Goal: Transaction & Acquisition: Purchase product/service

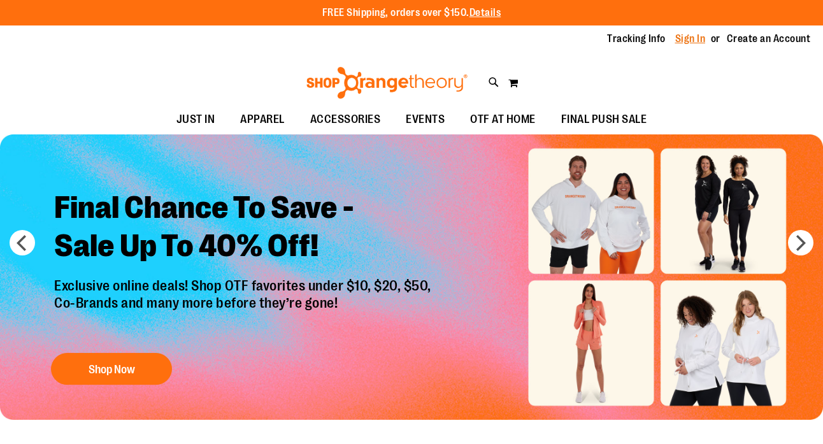
type input "**********"
click at [679, 41] on link "Sign In" at bounding box center [690, 39] width 31 height 14
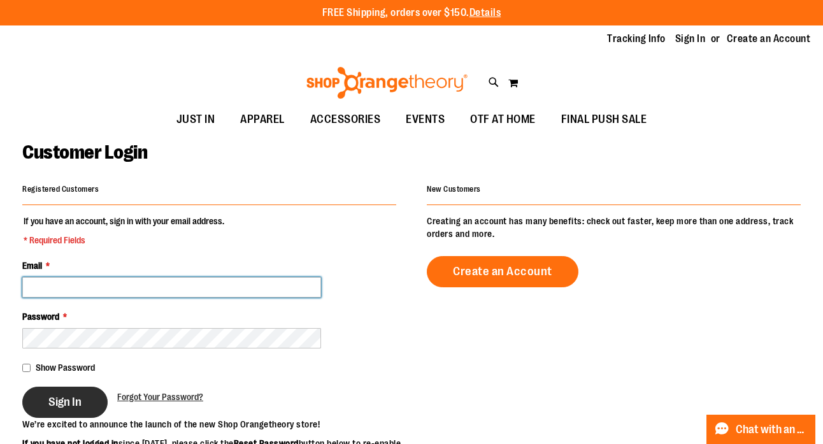
type input "**********"
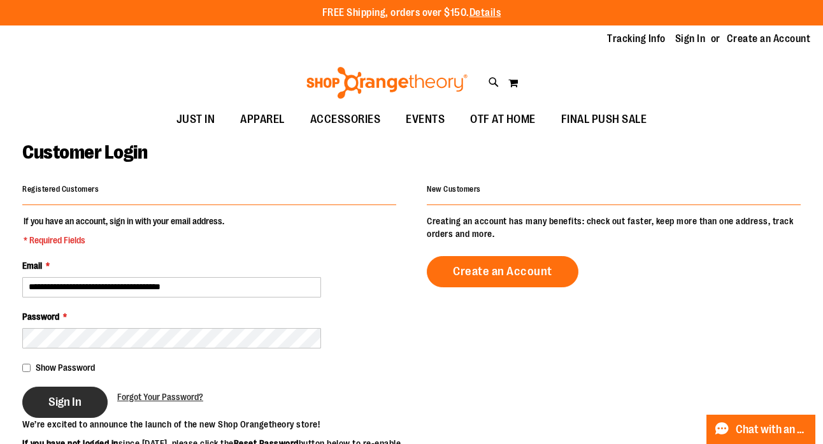
type input "**********"
click at [55, 411] on button "Sign In" at bounding box center [64, 402] width 85 height 31
click at [89, 408] on div "Sign In" at bounding box center [69, 402] width 95 height 31
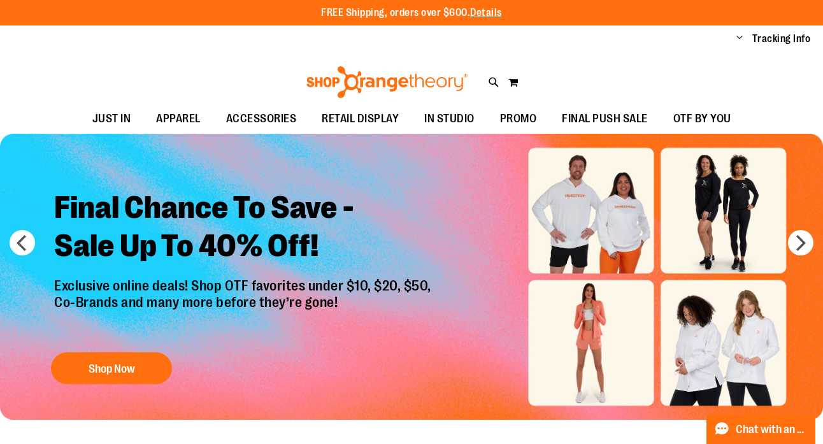
type input "**********"
click at [738, 39] on span "Change" at bounding box center [740, 38] width 6 height 12
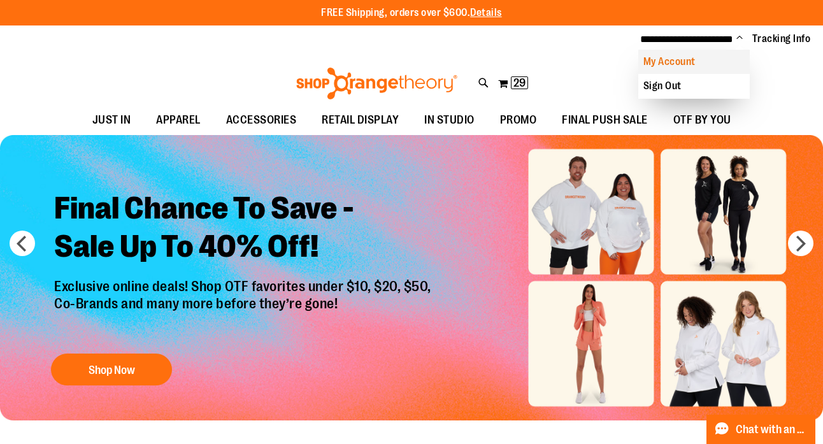
click at [707, 66] on link "My Account" at bounding box center [694, 62] width 112 height 24
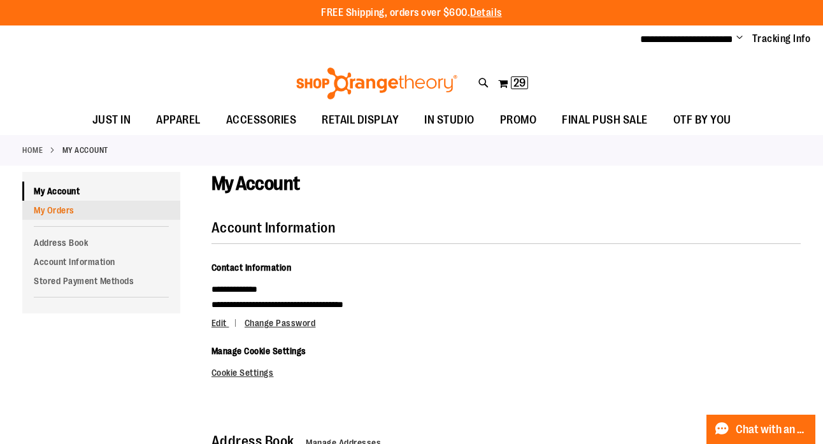
type input "**********"
click at [84, 212] on link "My Orders" at bounding box center [101, 210] width 158 height 19
click at [67, 213] on link "My Orders" at bounding box center [101, 210] width 158 height 19
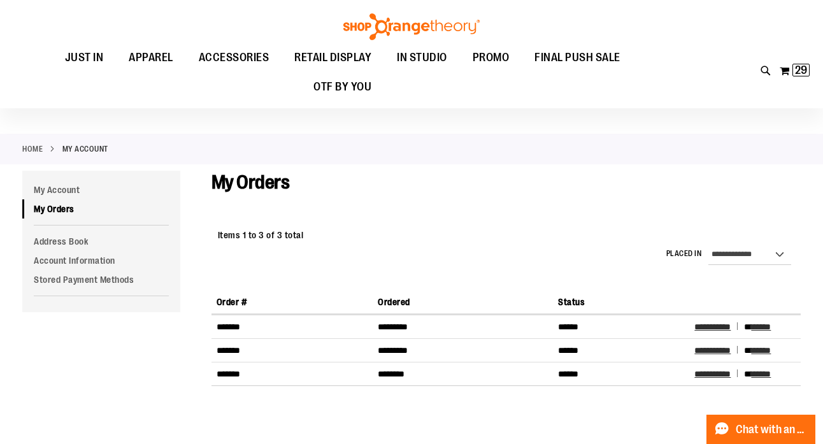
scroll to position [1, 0]
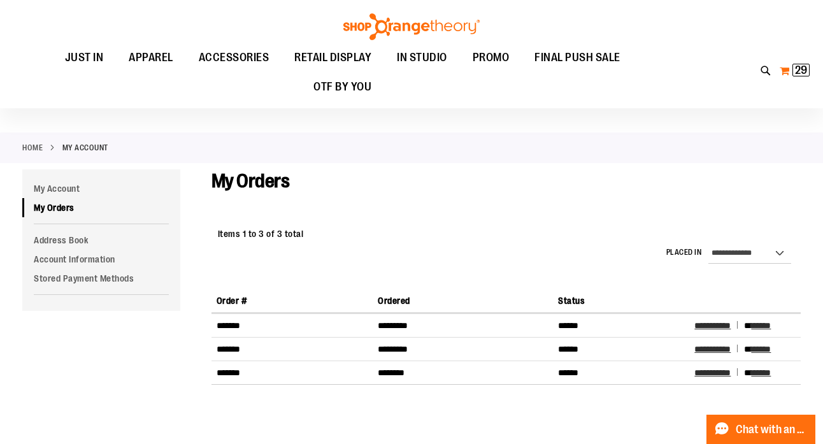
click at [793, 70] on span "29 29 items" at bounding box center [801, 70] width 17 height 13
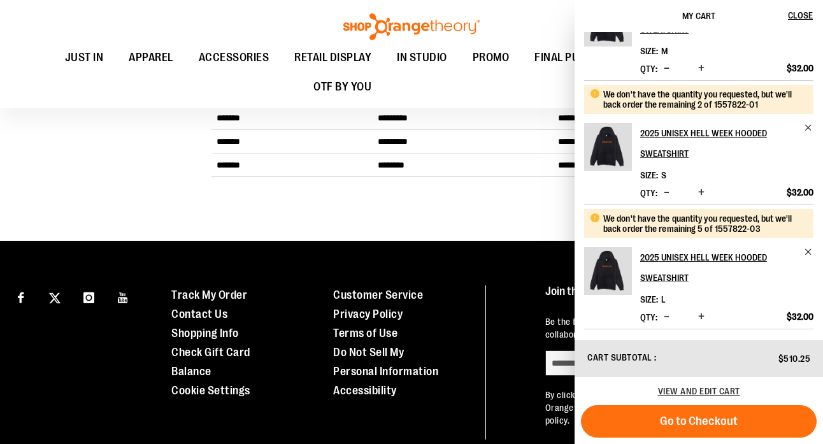
scroll to position [224, 0]
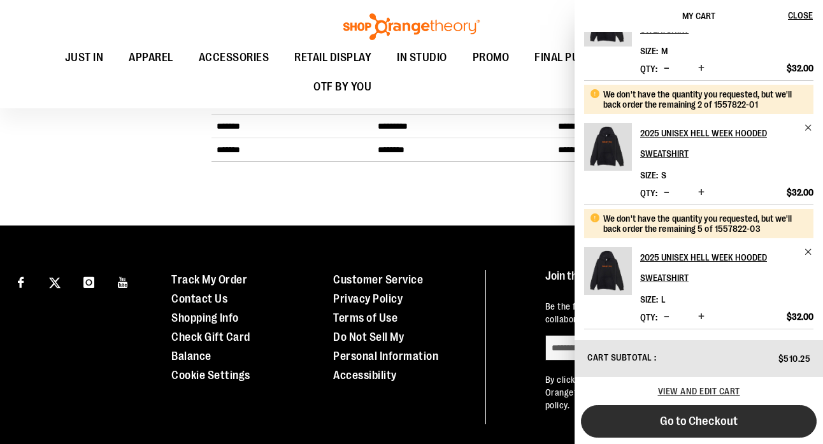
click at [672, 417] on span "Go to Checkout" at bounding box center [699, 421] width 78 height 14
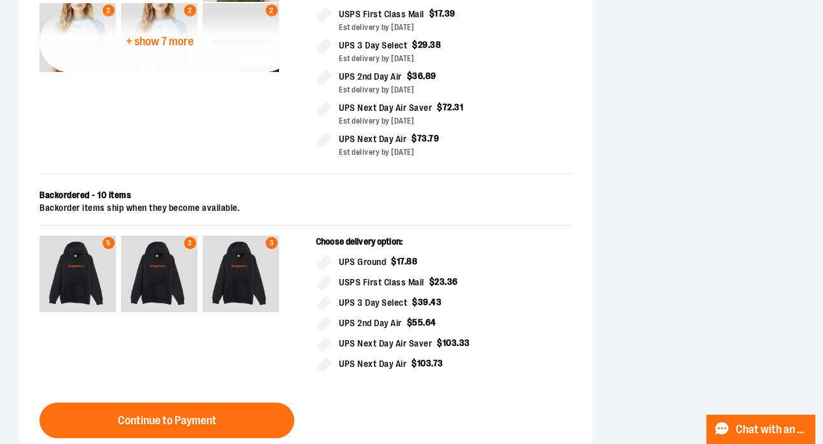
scroll to position [552, 0]
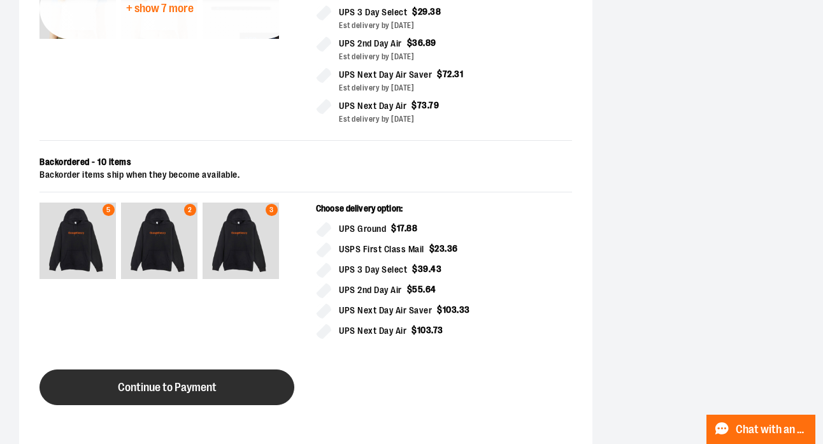
click at [107, 386] on button "Continue to Payment" at bounding box center [167, 388] width 255 height 36
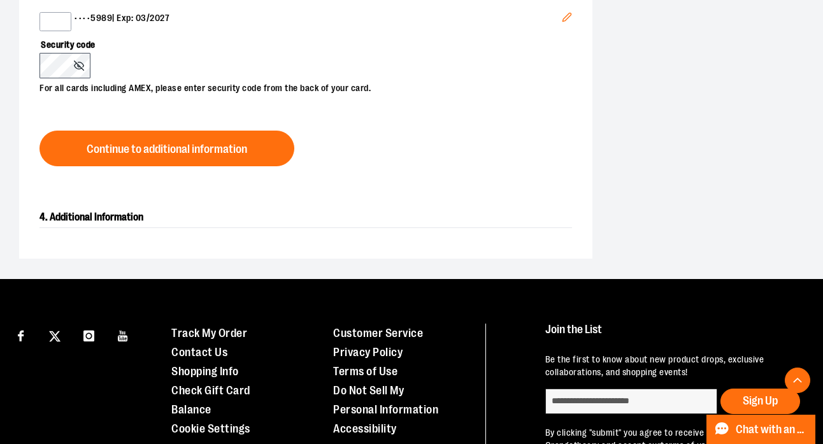
scroll to position [263, 0]
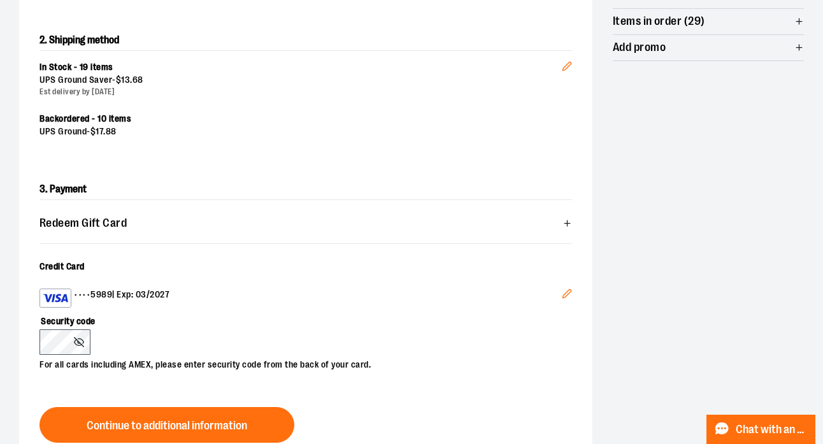
click at [566, 295] on icon "Edit" at bounding box center [567, 294] width 10 height 10
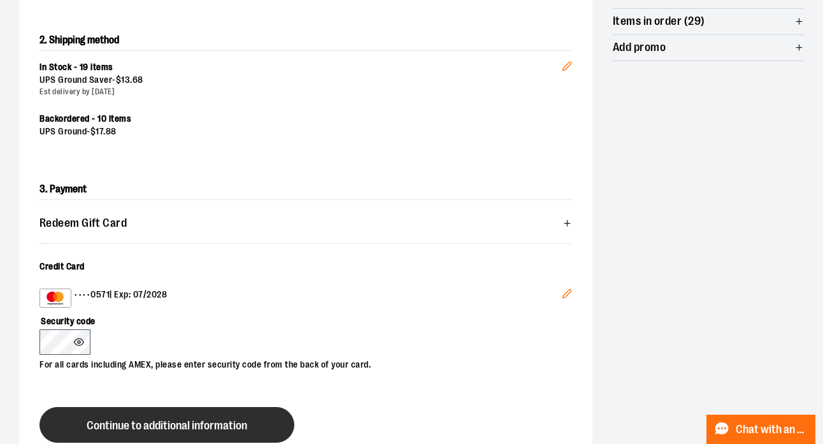
click at [104, 425] on span "Continue to additional information" at bounding box center [167, 426] width 161 height 12
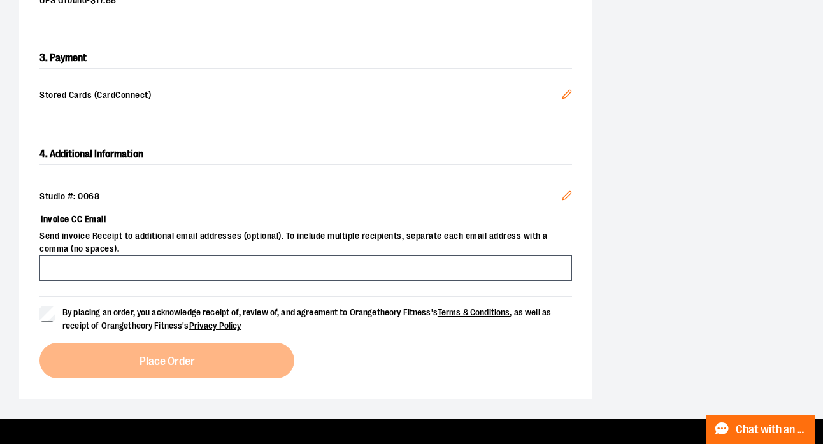
scroll to position [452, 0]
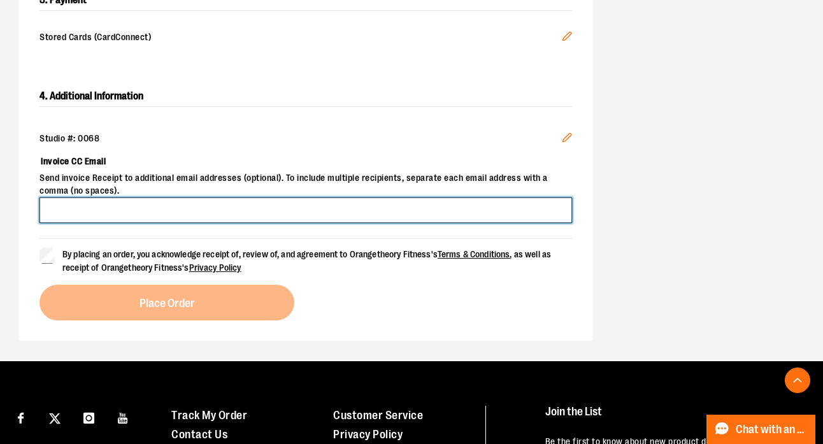
click at [100, 213] on input "Invoice CC Email" at bounding box center [306, 210] width 533 height 25
click at [66, 204] on input "Invoice CC Email" at bounding box center [306, 210] width 533 height 25
type input "**********"
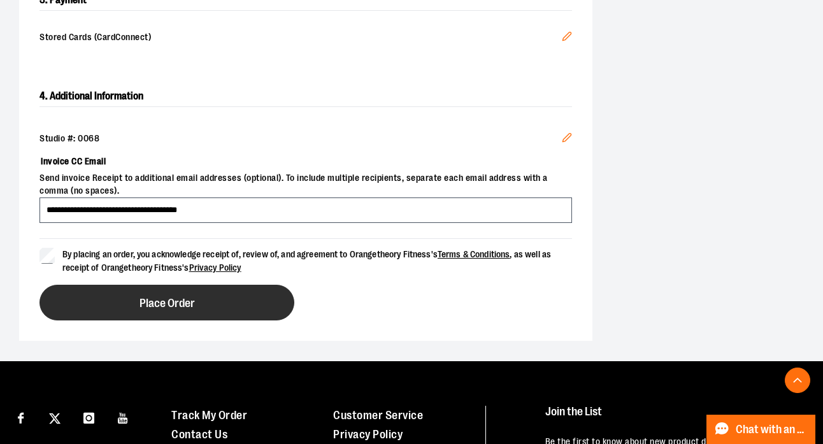
click at [80, 316] on button "Place Order" at bounding box center [167, 303] width 255 height 36
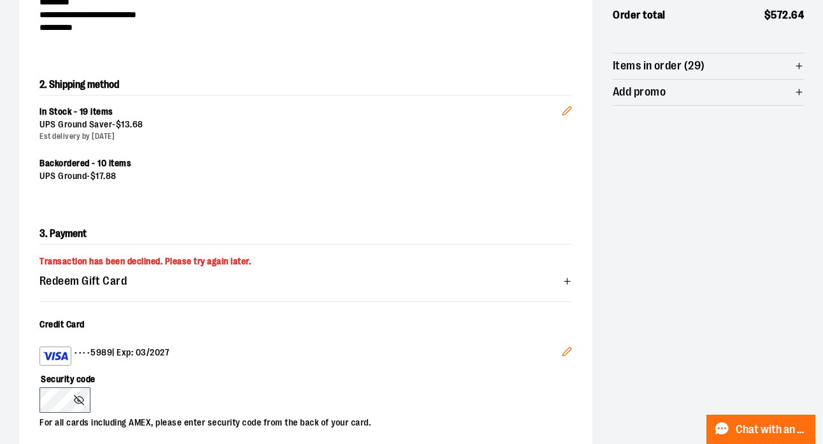
scroll to position [0, 0]
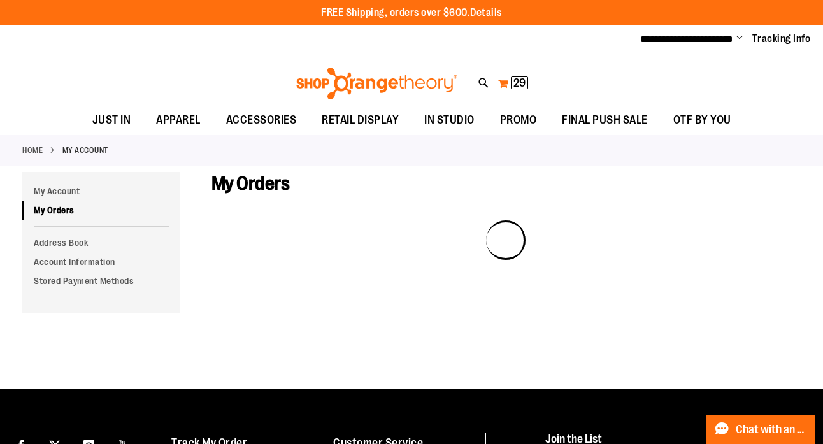
type input "**********"
click at [514, 83] on span "29" at bounding box center [520, 82] width 12 height 13
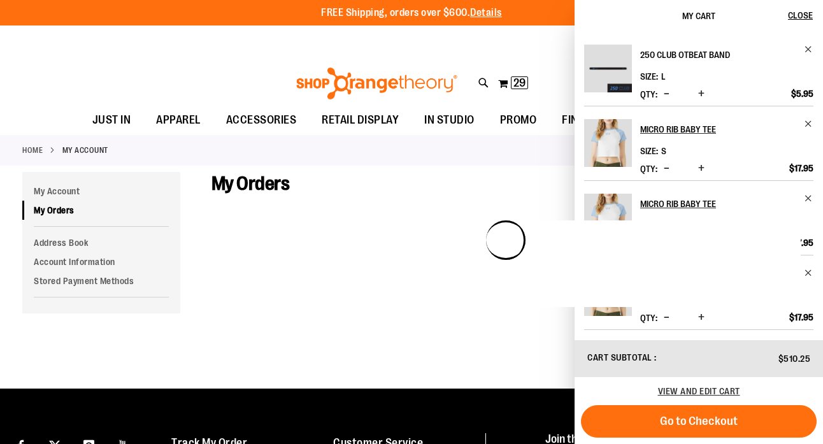
scroll to position [91, 0]
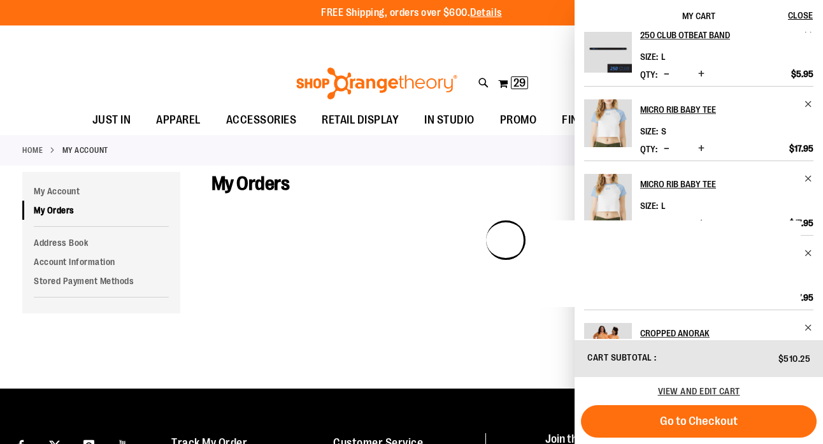
click at [625, 124] on img "Product" at bounding box center [608, 123] width 48 height 48
click at [655, 107] on h2 "Micro Rib Baby Tee" at bounding box center [718, 109] width 156 height 20
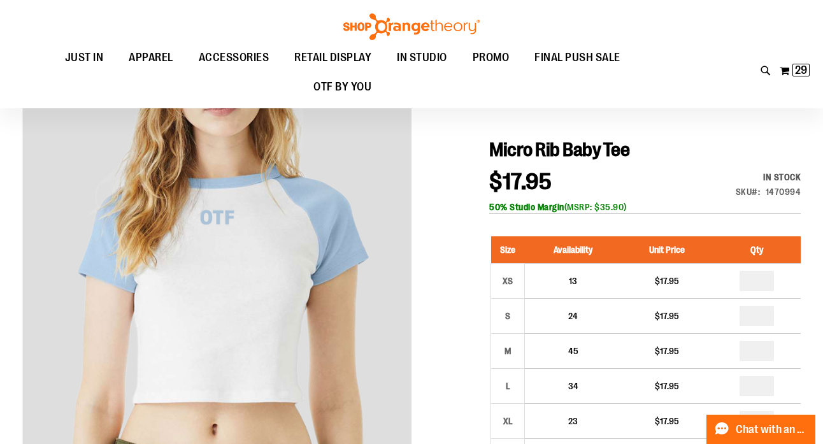
scroll to position [80, 0]
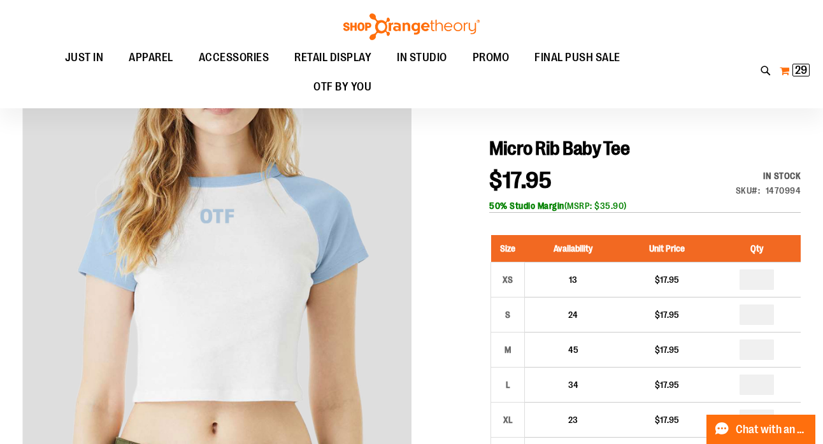
type input "**********"
click at [780, 71] on button "My Cart 29 29 items" at bounding box center [794, 71] width 31 height 20
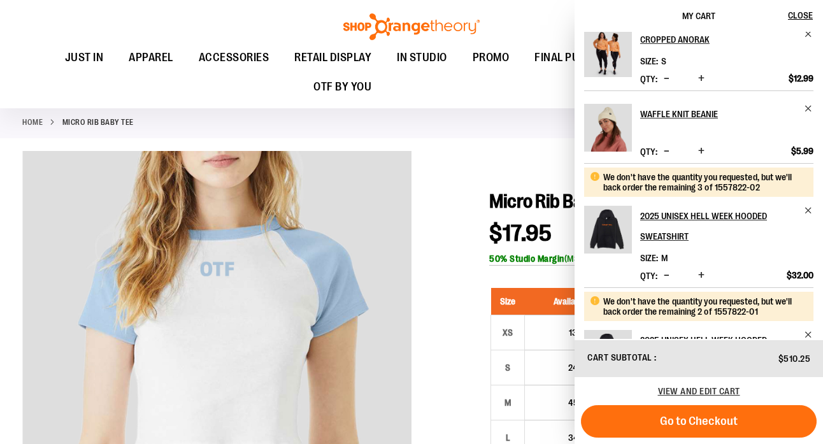
scroll to position [26, 0]
click at [695, 386] on span "View and edit cart" at bounding box center [699, 391] width 82 height 10
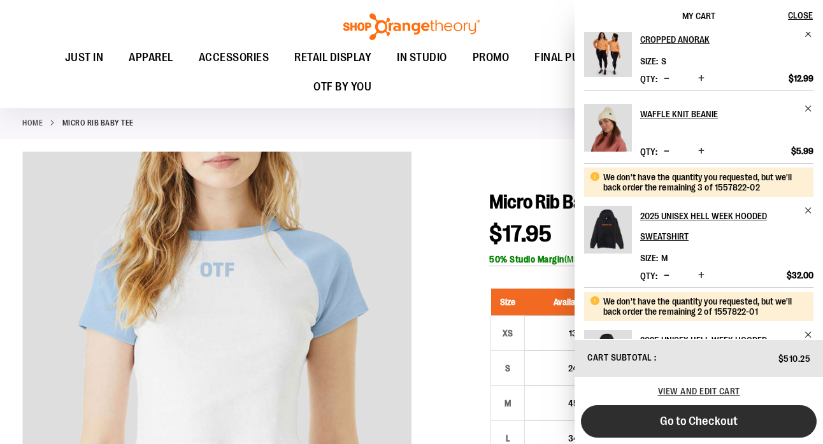
click at [690, 428] on button "Go to Checkout" at bounding box center [699, 421] width 236 height 32
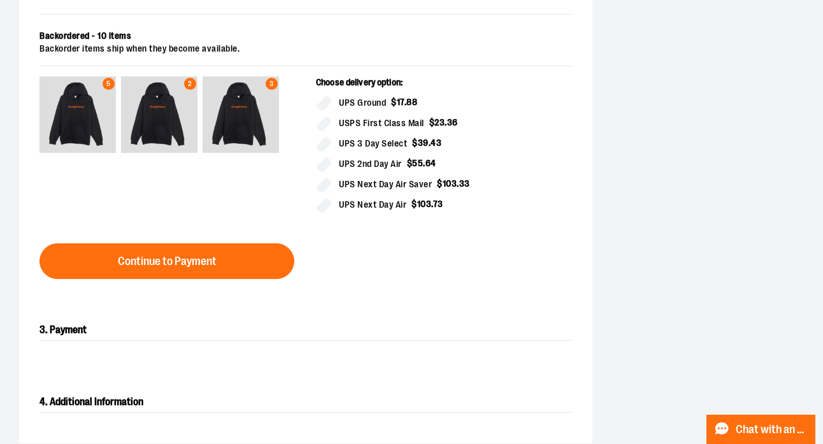
scroll to position [686, 0]
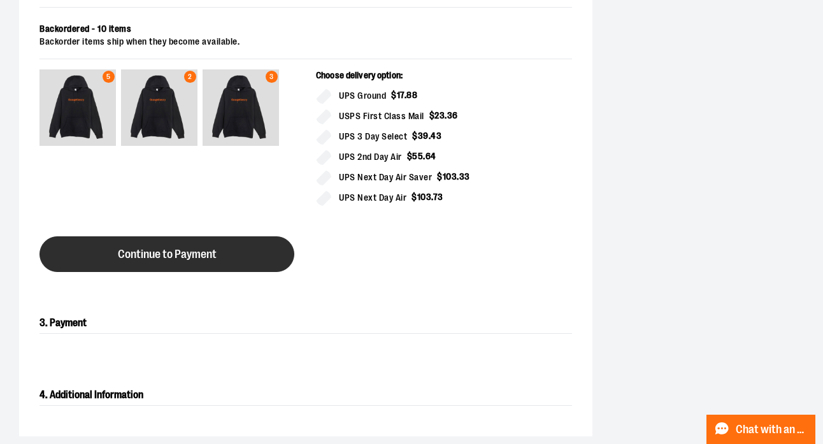
click at [268, 259] on button "Continue to Payment" at bounding box center [167, 254] width 255 height 36
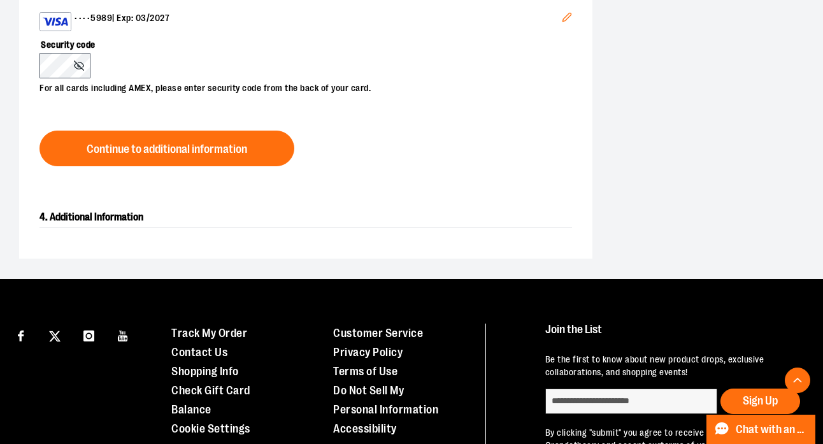
scroll to position [263, 0]
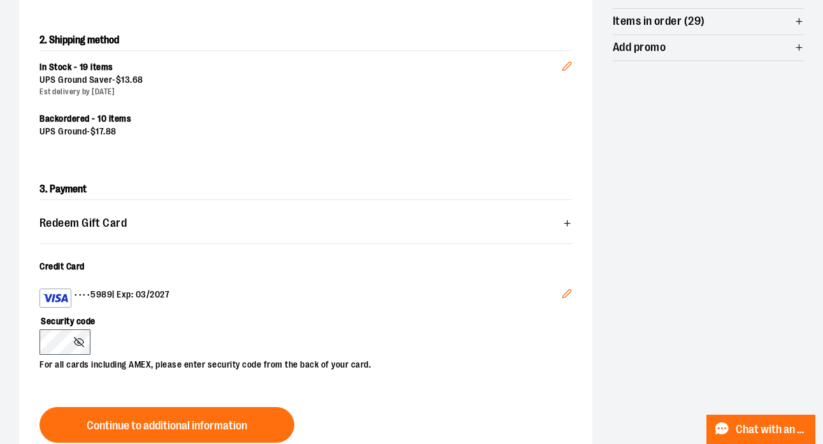
click at [568, 294] on icon "Edit" at bounding box center [567, 293] width 8 height 8
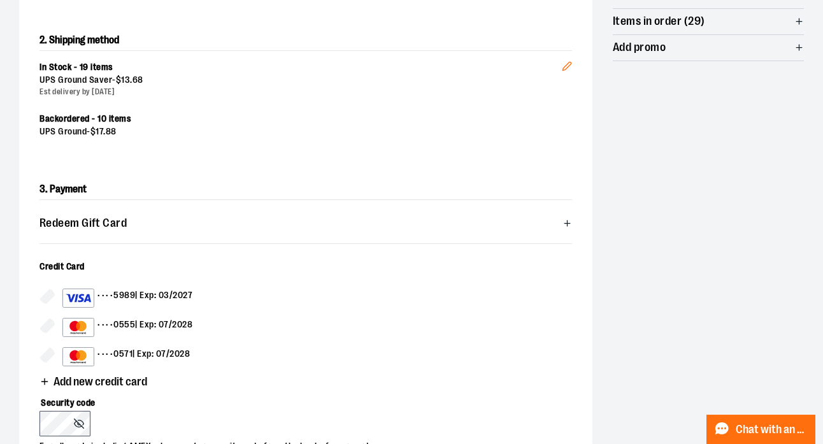
click at [47, 382] on icon "button" at bounding box center [45, 382] width 10 height 10
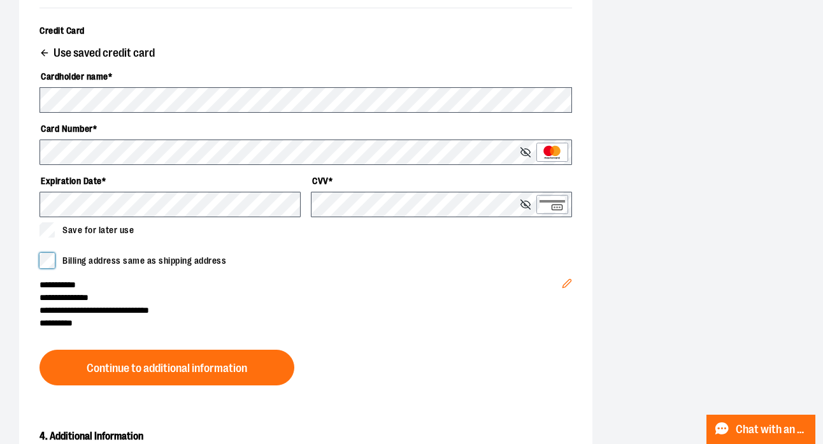
scroll to position [526, 0]
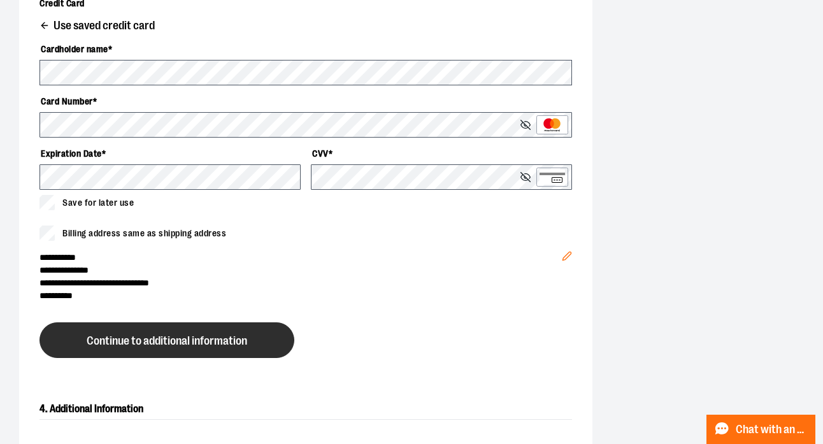
click at [103, 336] on span "Continue to additional information" at bounding box center [167, 341] width 161 height 12
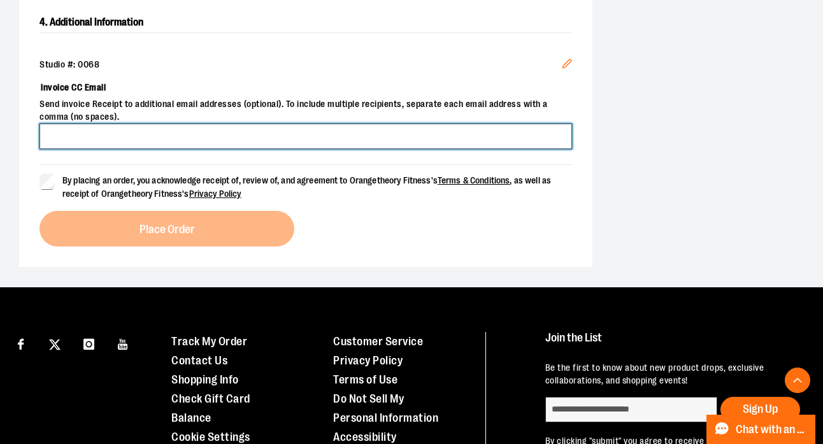
click at [155, 140] on input "Invoice CC Email" at bounding box center [306, 136] width 533 height 25
type input "**********"
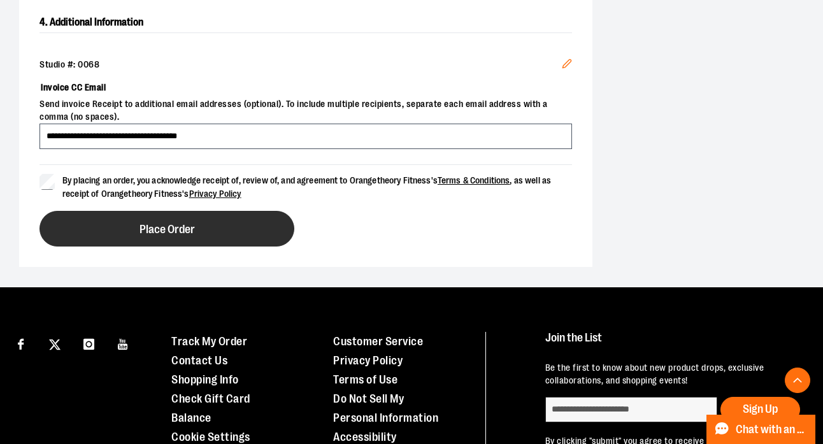
click at [110, 216] on button "Place Order" at bounding box center [167, 229] width 255 height 36
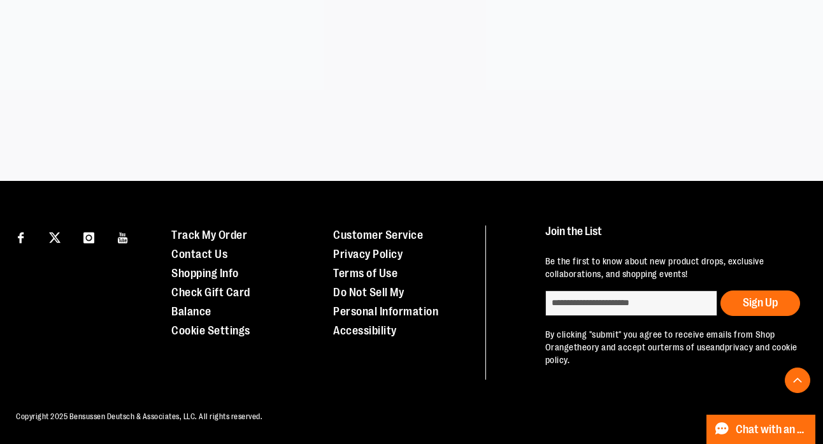
scroll to position [396, 0]
